Goal: Find specific page/section: Find specific page/section

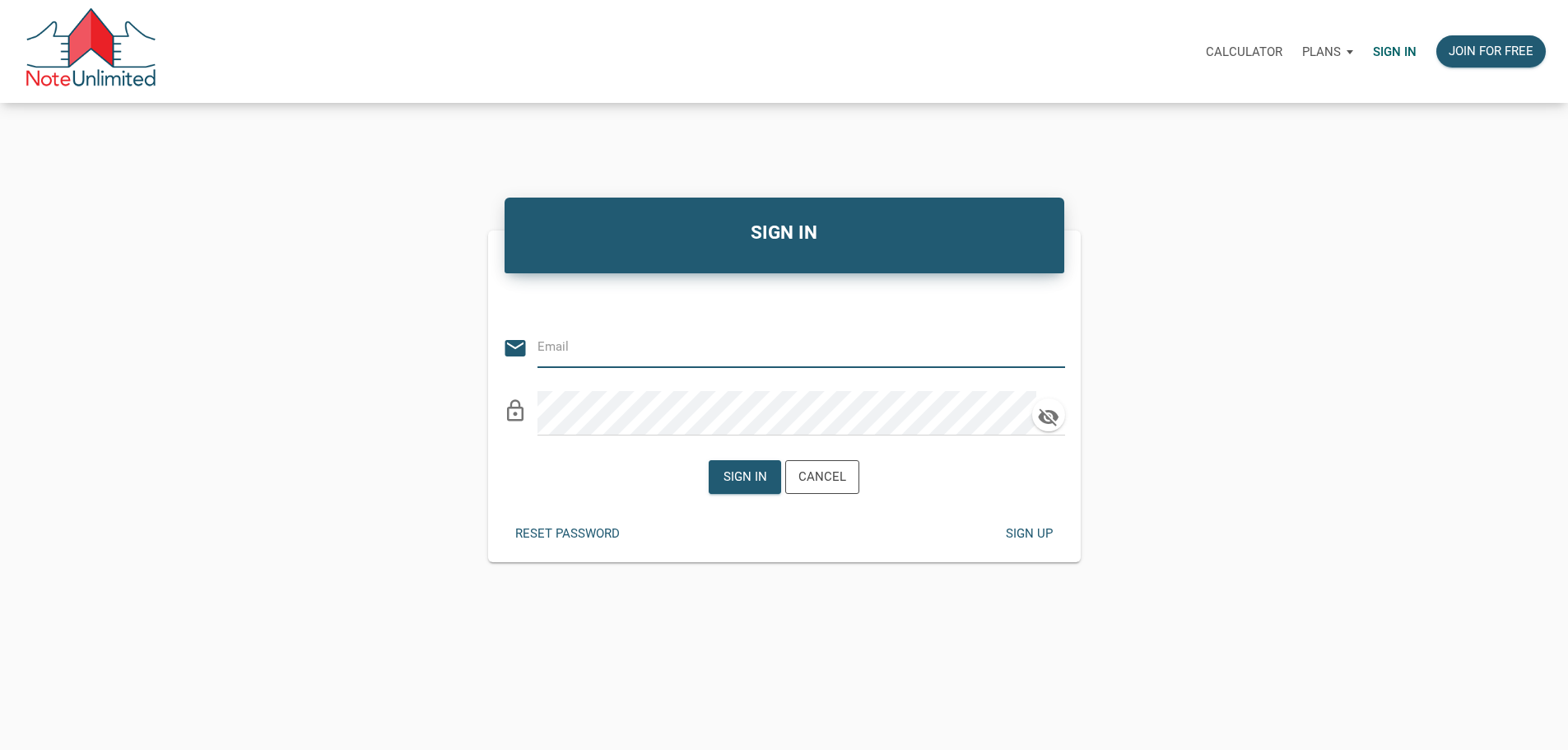
type input "[PERSON_NAME][EMAIL_ADDRESS][DOMAIN_NAME]"
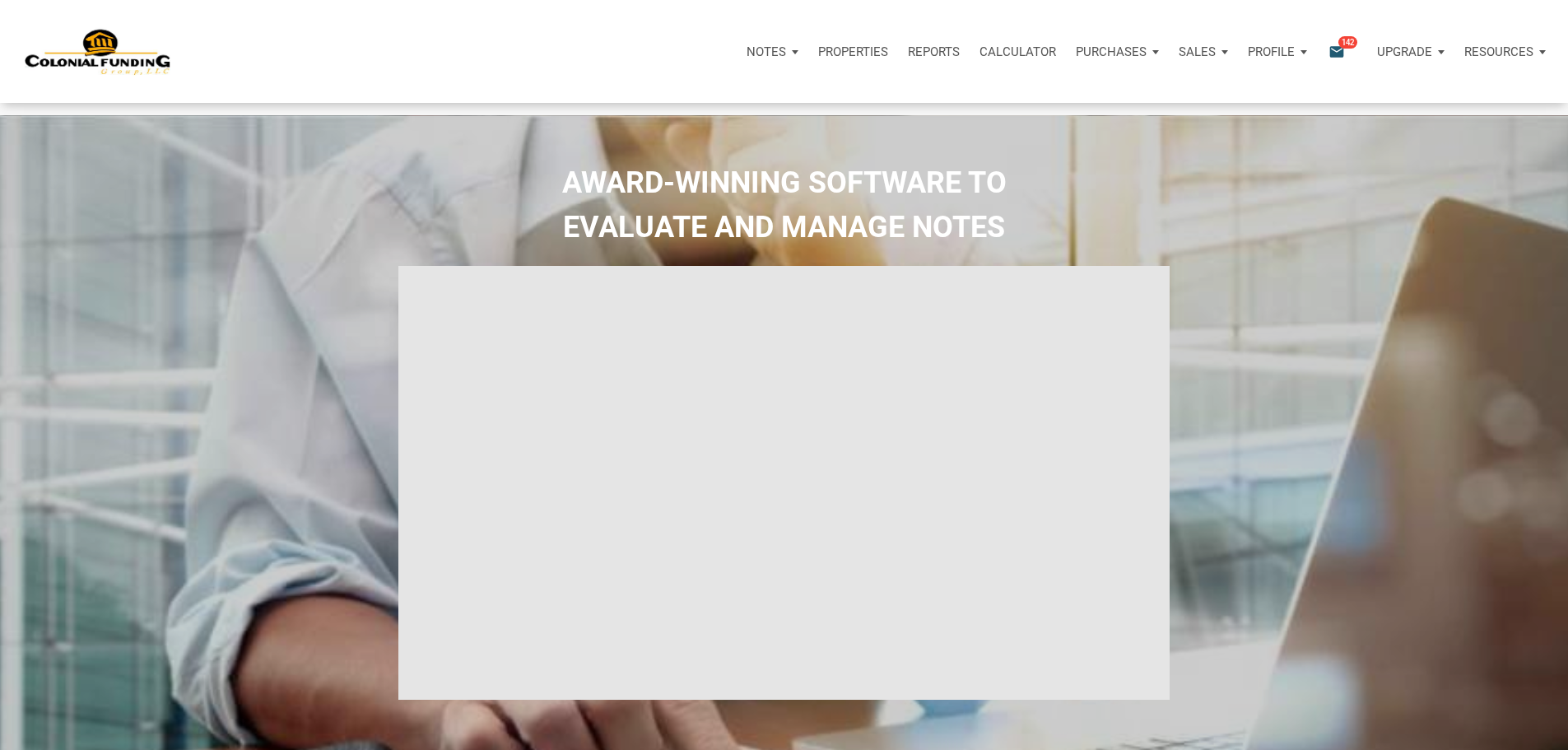
select select
type input "Introduction to new features"
select select
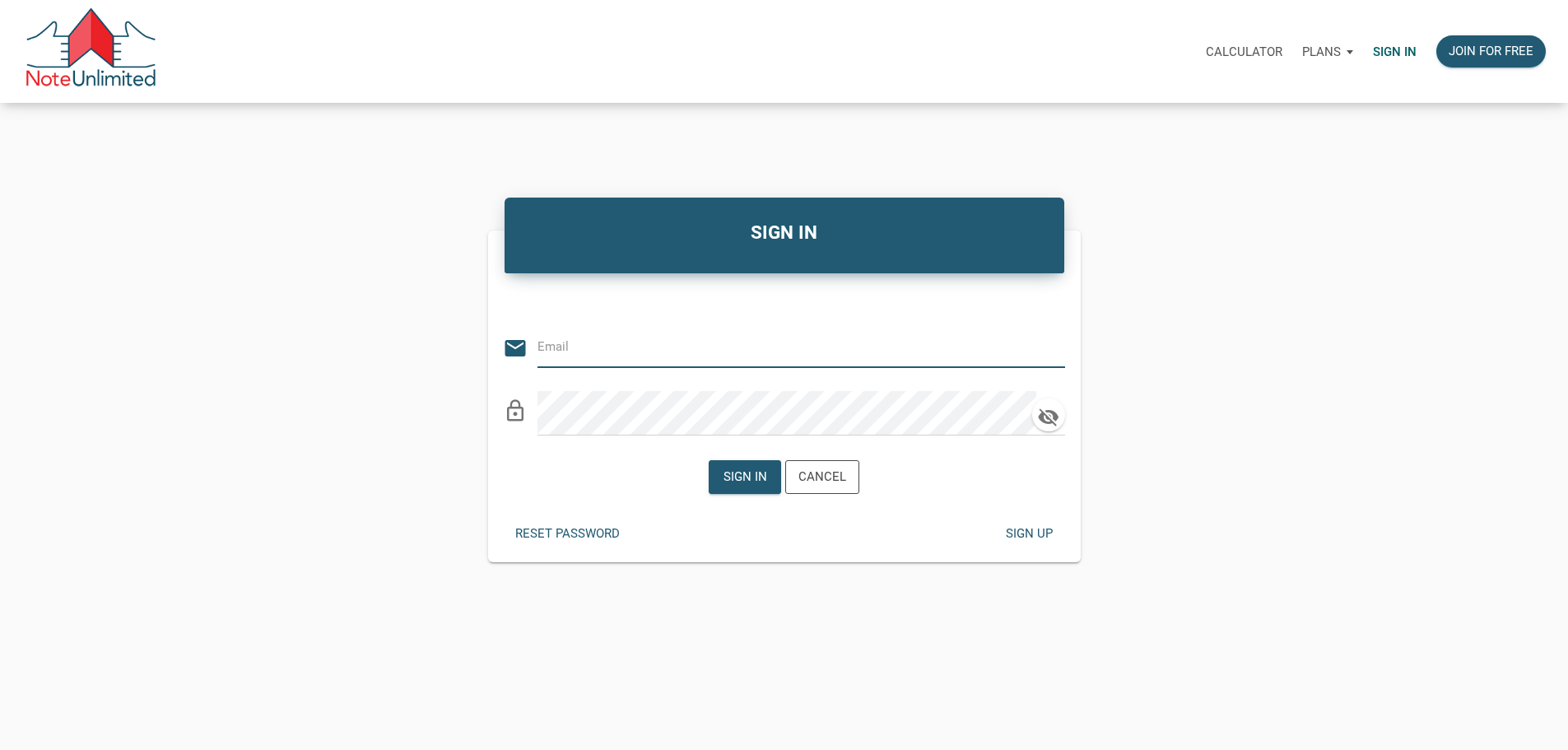
type input "[PERSON_NAME][EMAIL_ADDRESS][DOMAIN_NAME]"
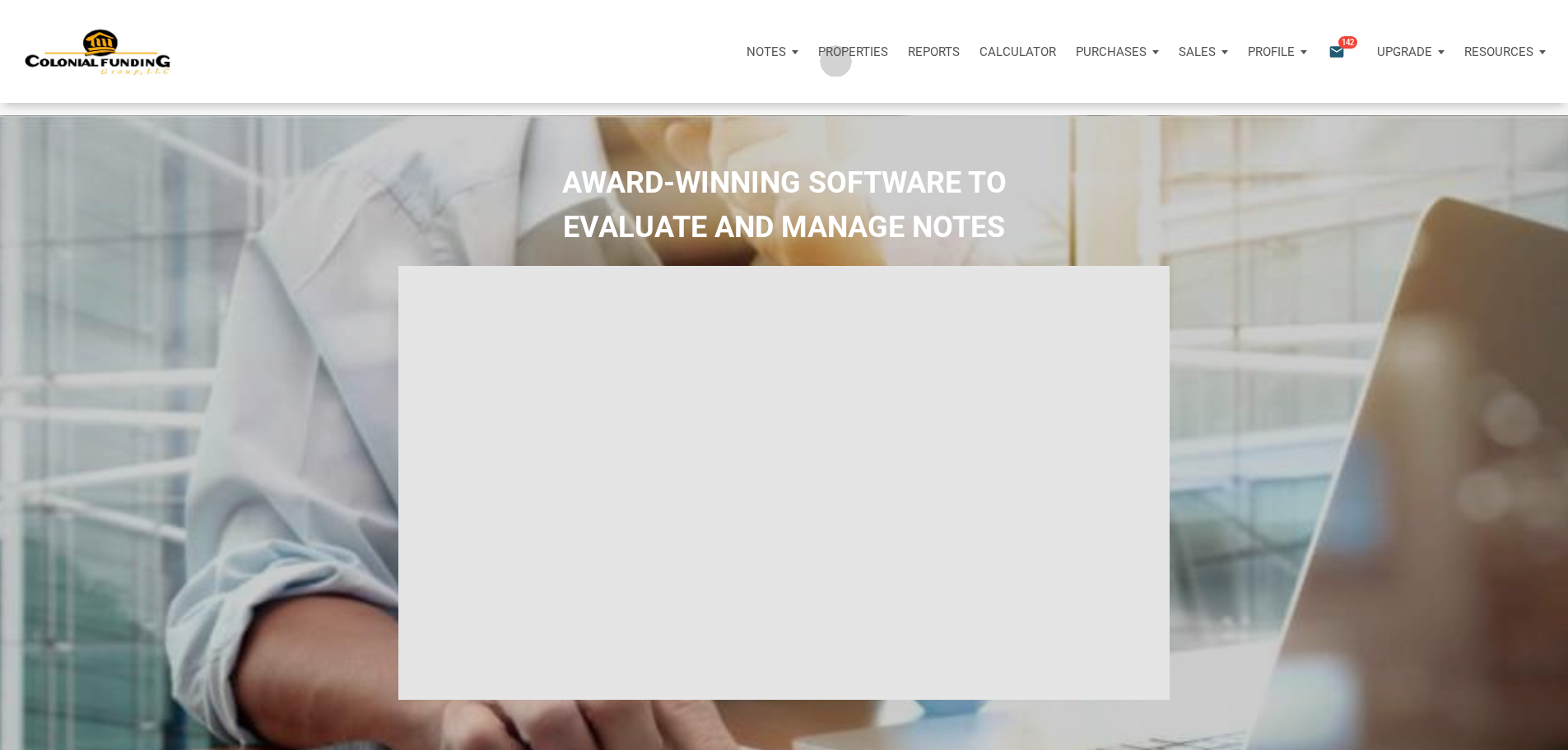
click at [818, 56] on p "Properties" at bounding box center [853, 52] width 70 height 15
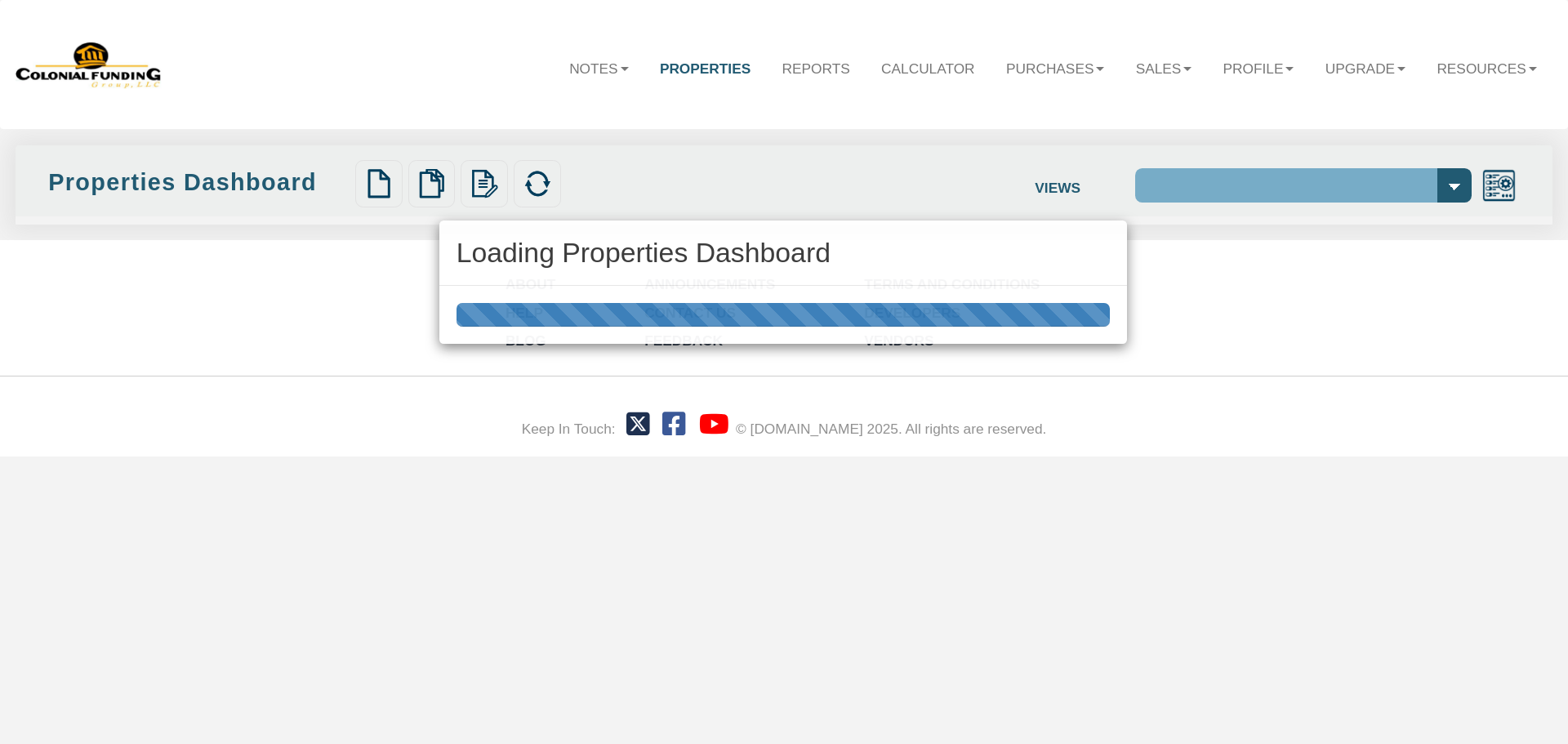
select select "138"
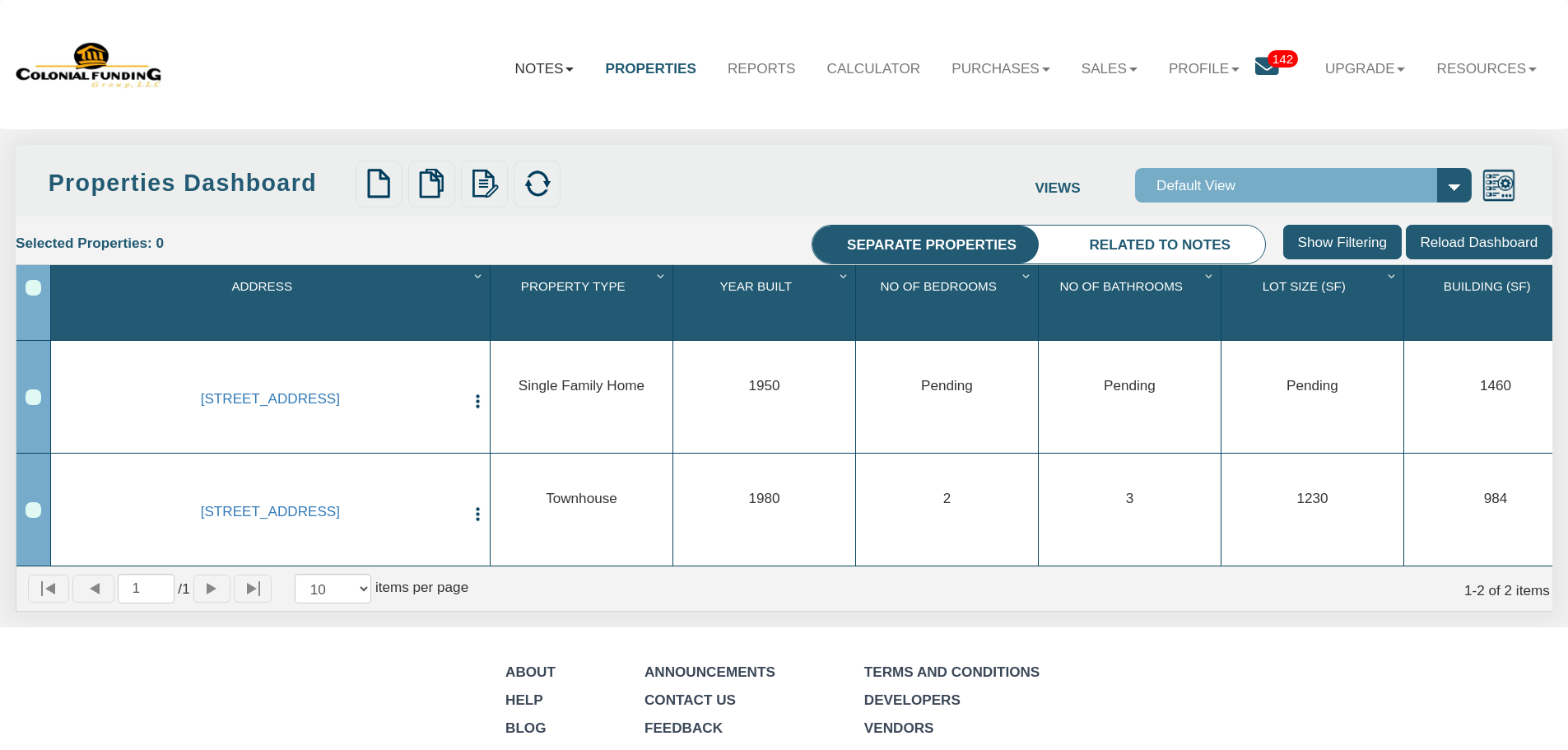
click at [509, 69] on link "Notes" at bounding box center [545, 68] width 90 height 47
click at [962, 70] on link "Purchases" at bounding box center [1000, 68] width 130 height 47
click at [914, 114] on link "Offers" at bounding box center [974, 112] width 182 height 27
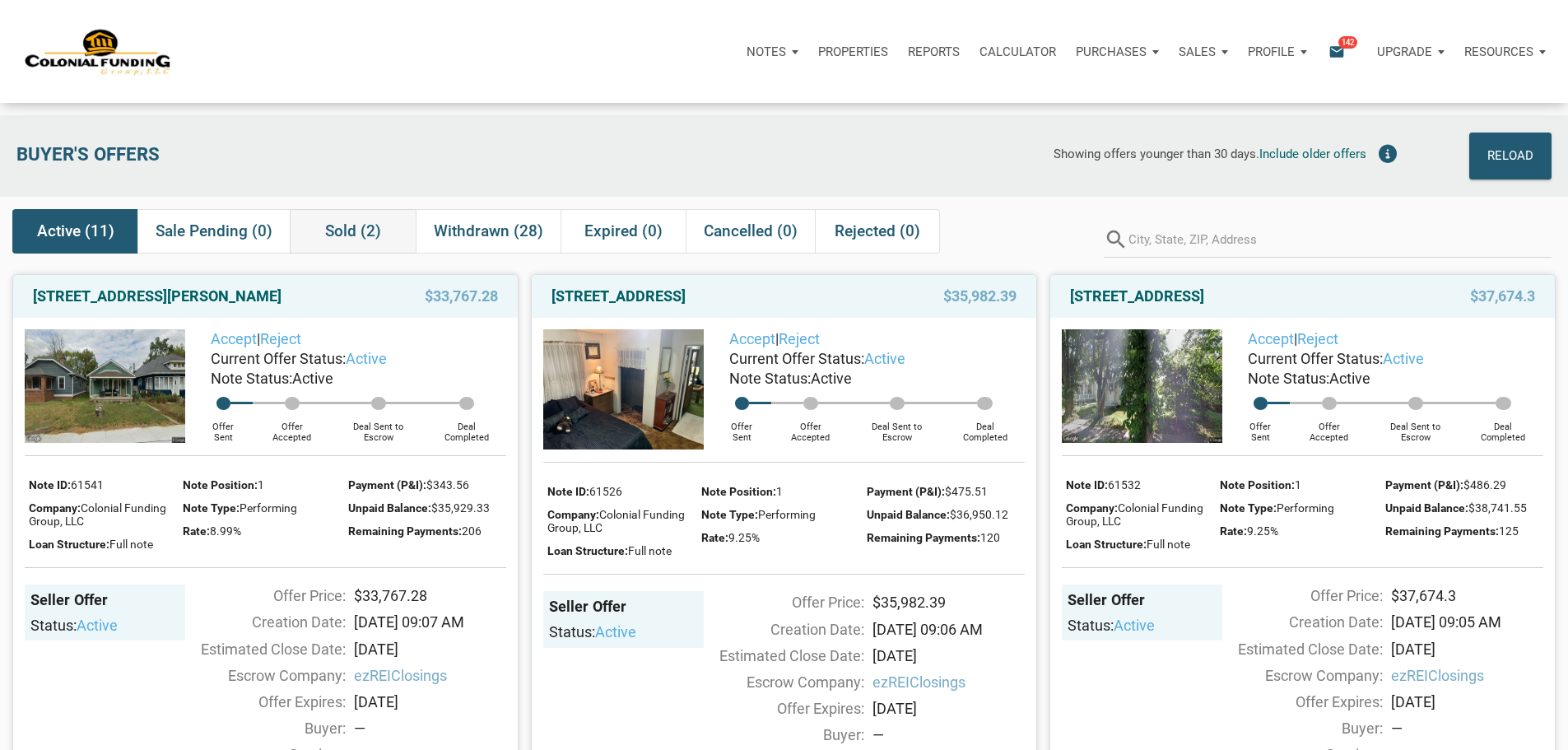
click at [355, 238] on span "Sold (2)" at bounding box center [353, 231] width 56 height 20
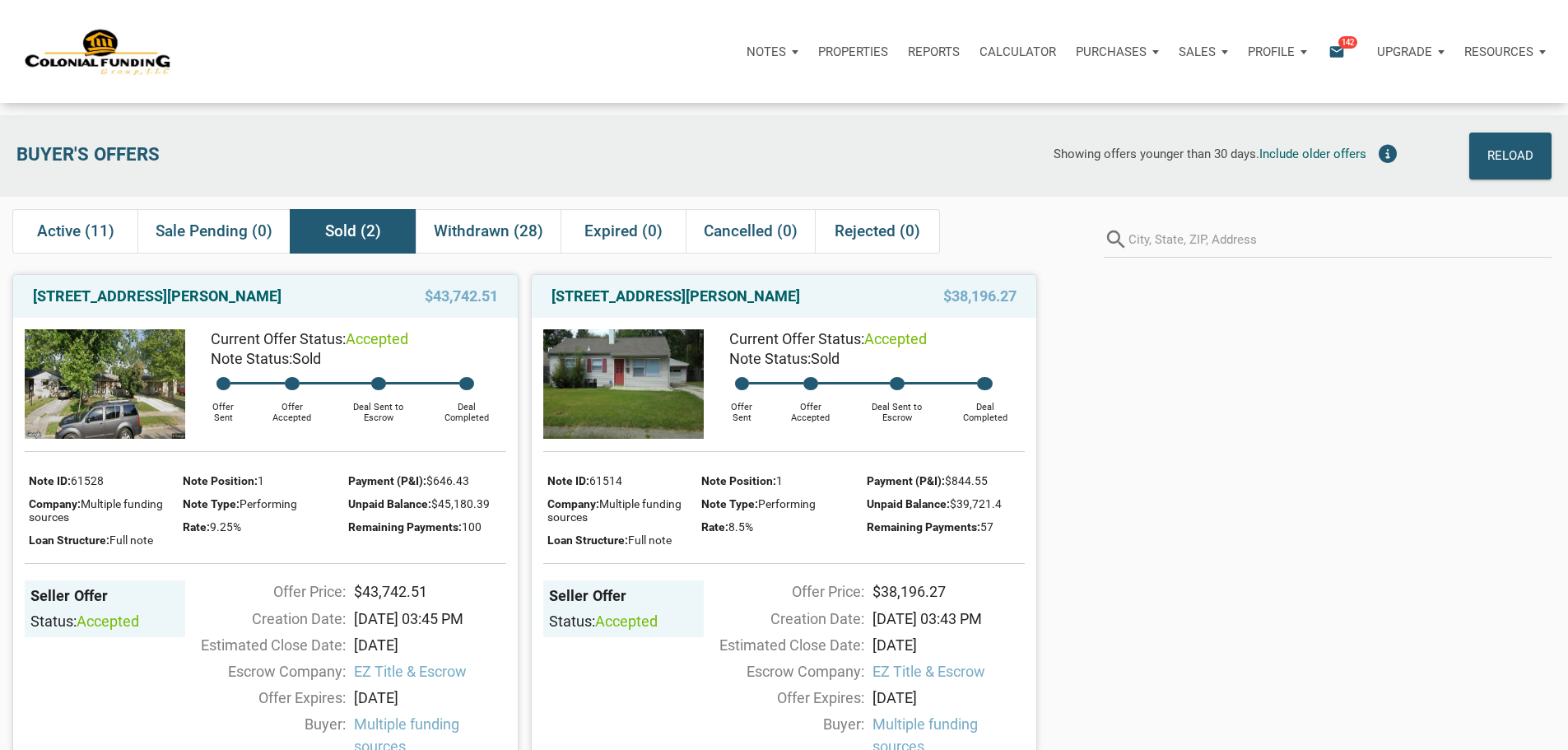
drag, startPoint x: 849, startPoint y: 304, endPoint x: 550, endPoint y: 315, distance: 299.2
click at [550, 306] on div "4032 Evelyn Street, Indianapolis, IN, 46222" at bounding box center [711, 297] width 338 height 20
copy link "4032 Evelyn Street, Indianapolis, IN, 46222"
